Goal: Task Accomplishment & Management: Use online tool/utility

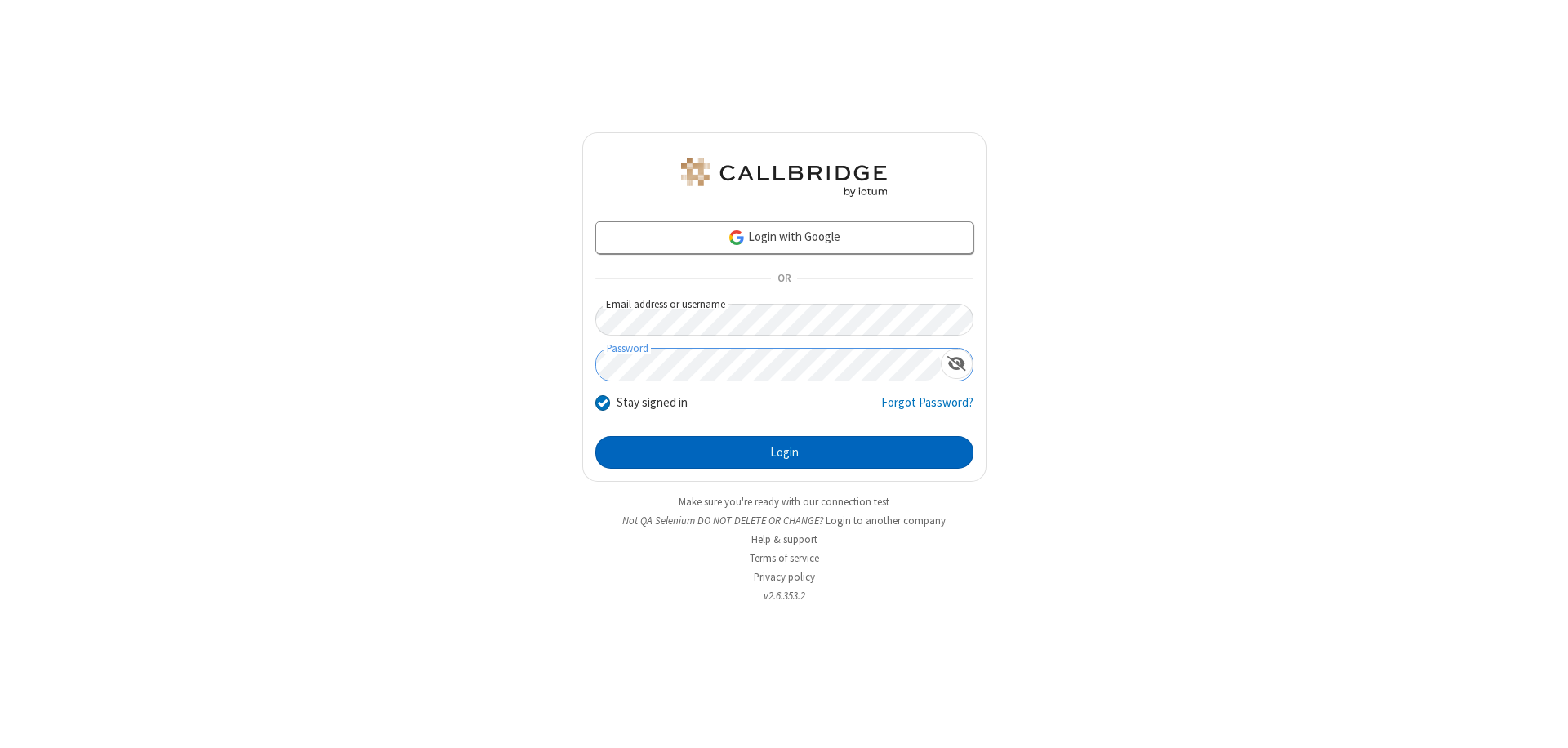
click at [784, 452] on button "Login" at bounding box center [784, 452] width 378 height 33
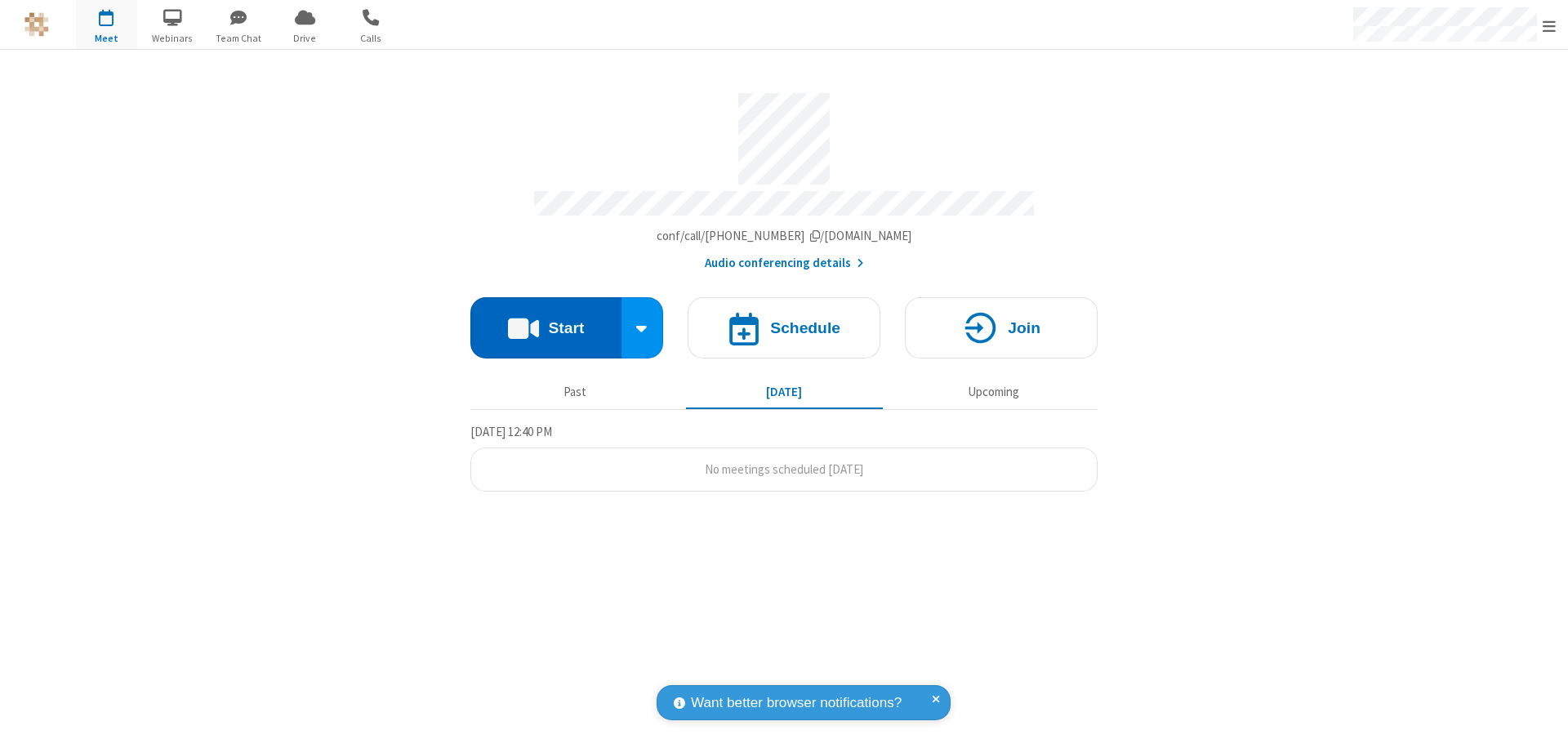
click at [545, 320] on button "Start" at bounding box center [546, 327] width 151 height 61
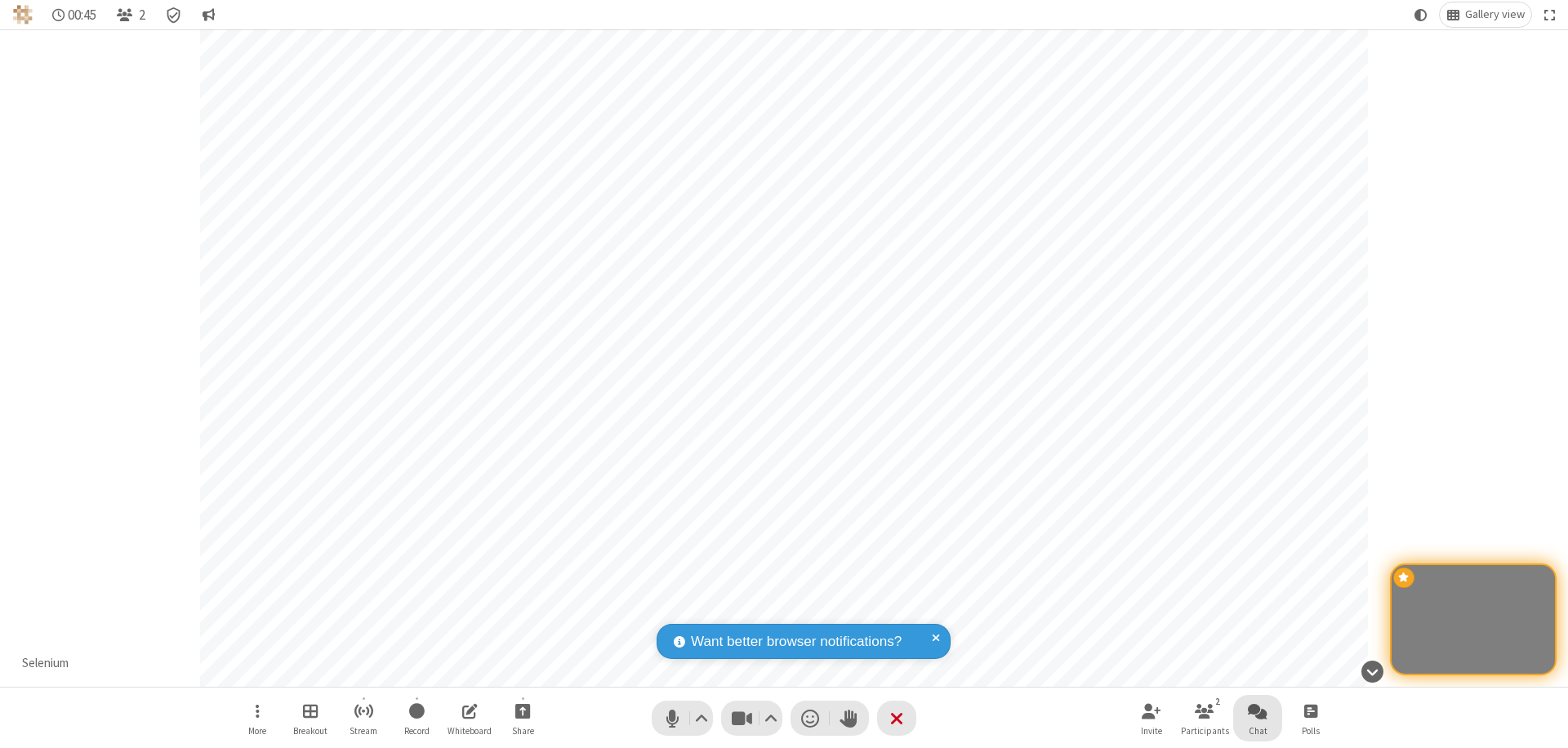
click at [1257, 710] on span "Open chat" at bounding box center [1258, 711] width 20 height 20
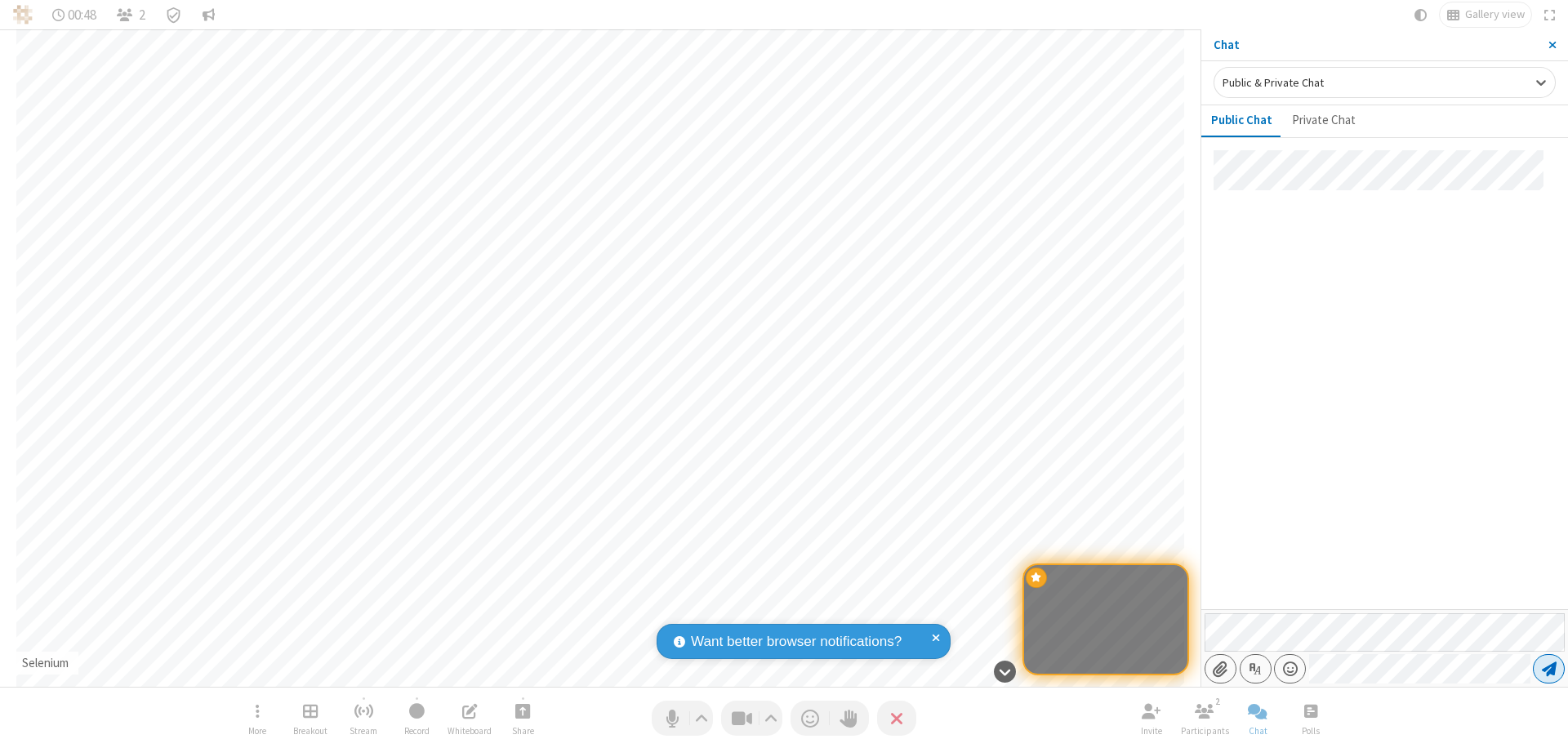
click at [1549, 669] on span "Send message" at bounding box center [1549, 669] width 15 height 16
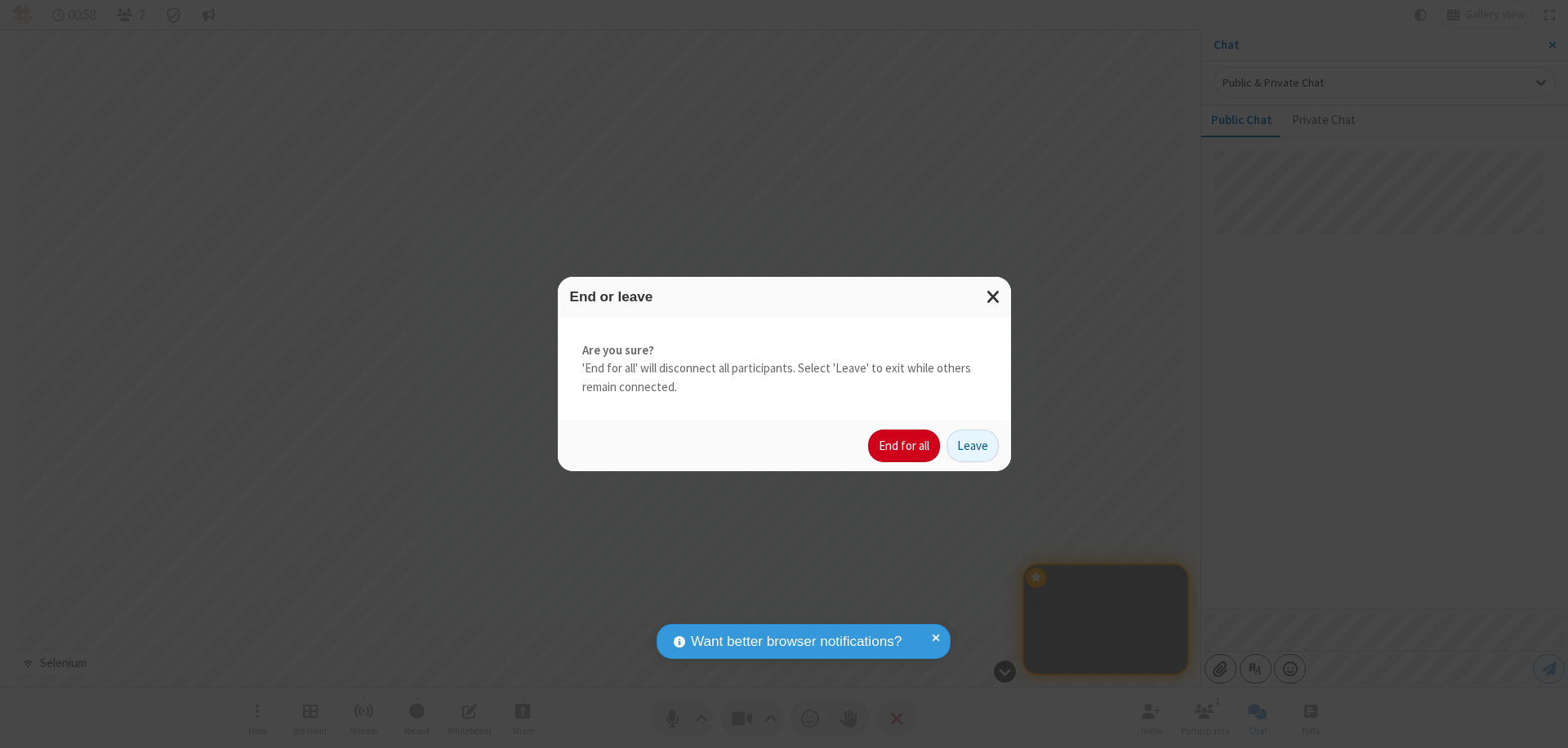
click at [905, 446] on button "End for all" at bounding box center [903, 446] width 72 height 33
